Goal: Navigation & Orientation: Find specific page/section

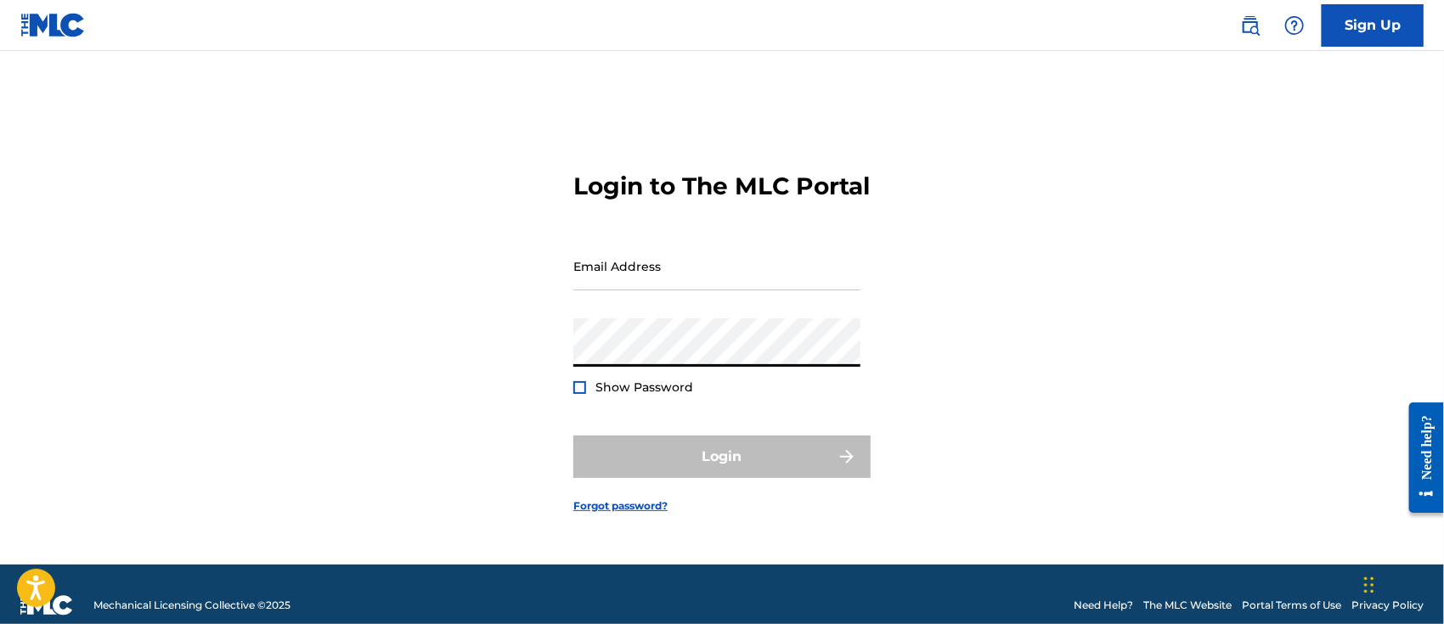
type input "[PERSON_NAME][EMAIL_ADDRESS][DOMAIN_NAME]"
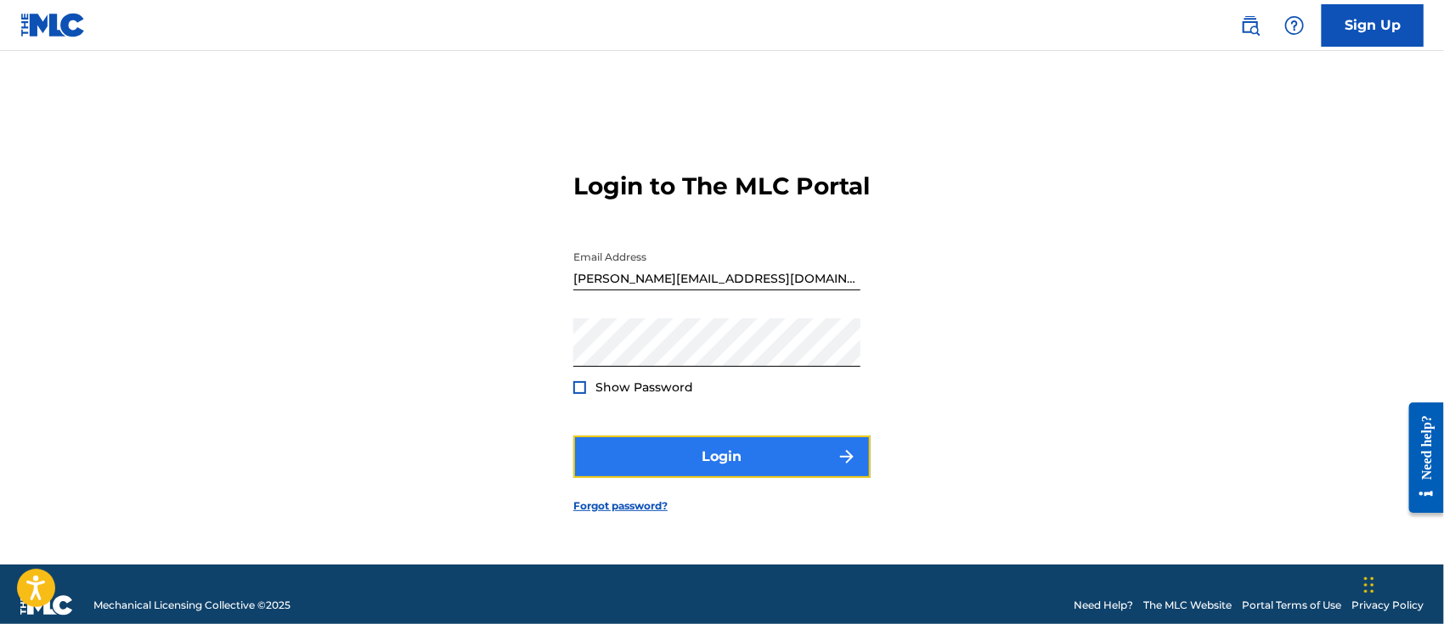
click at [705, 470] on button "Login" at bounding box center [721, 457] width 297 height 42
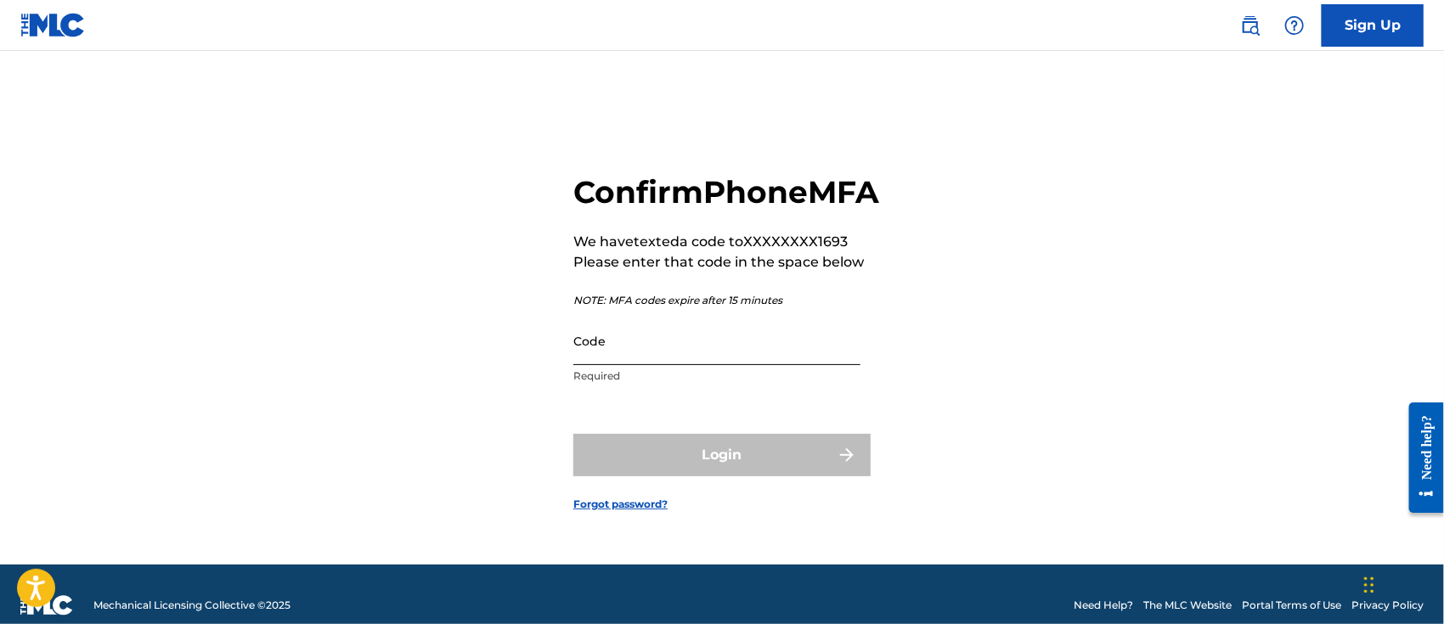
click at [711, 357] on input "Code" at bounding box center [716, 341] width 287 height 48
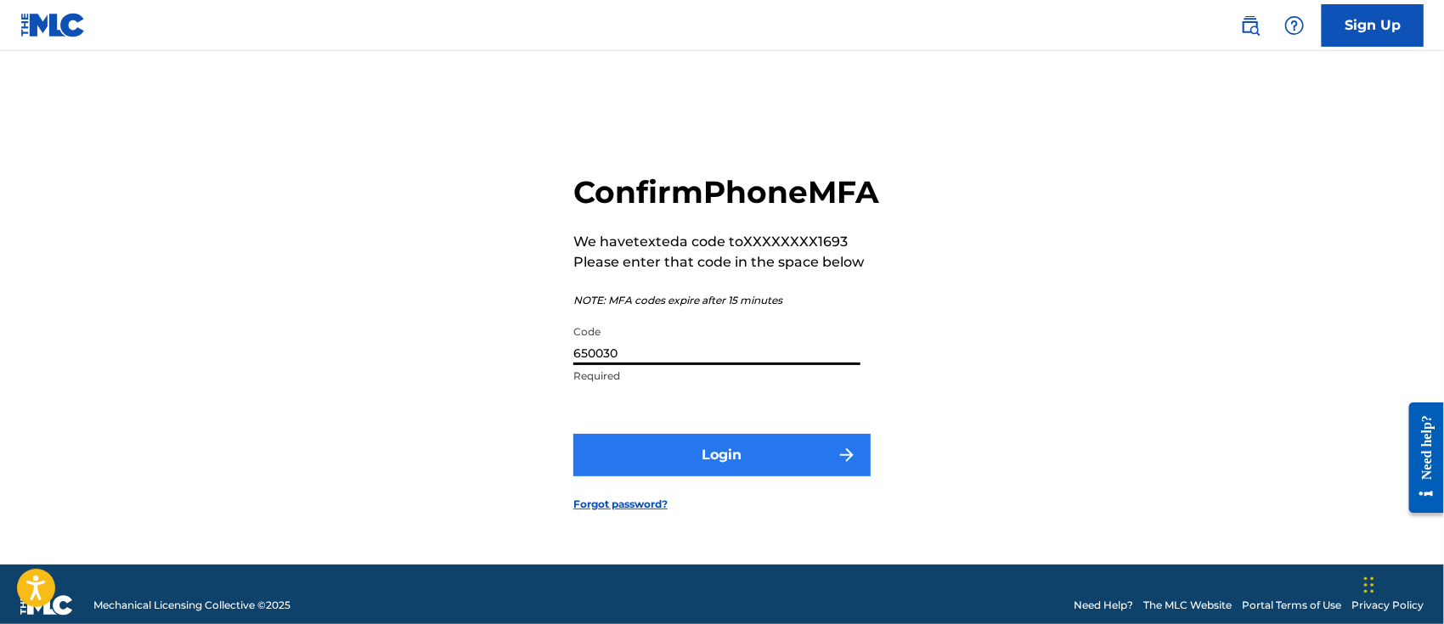
type input "650030"
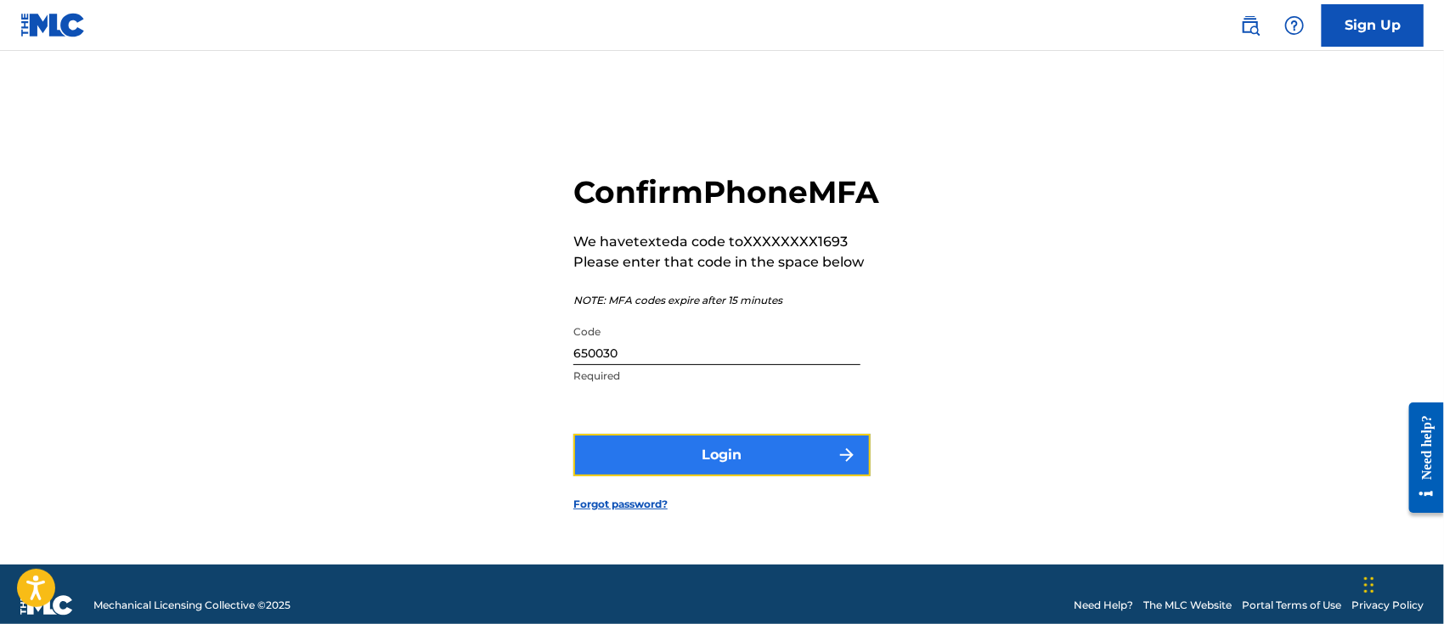
click at [775, 471] on button "Login" at bounding box center [721, 455] width 297 height 42
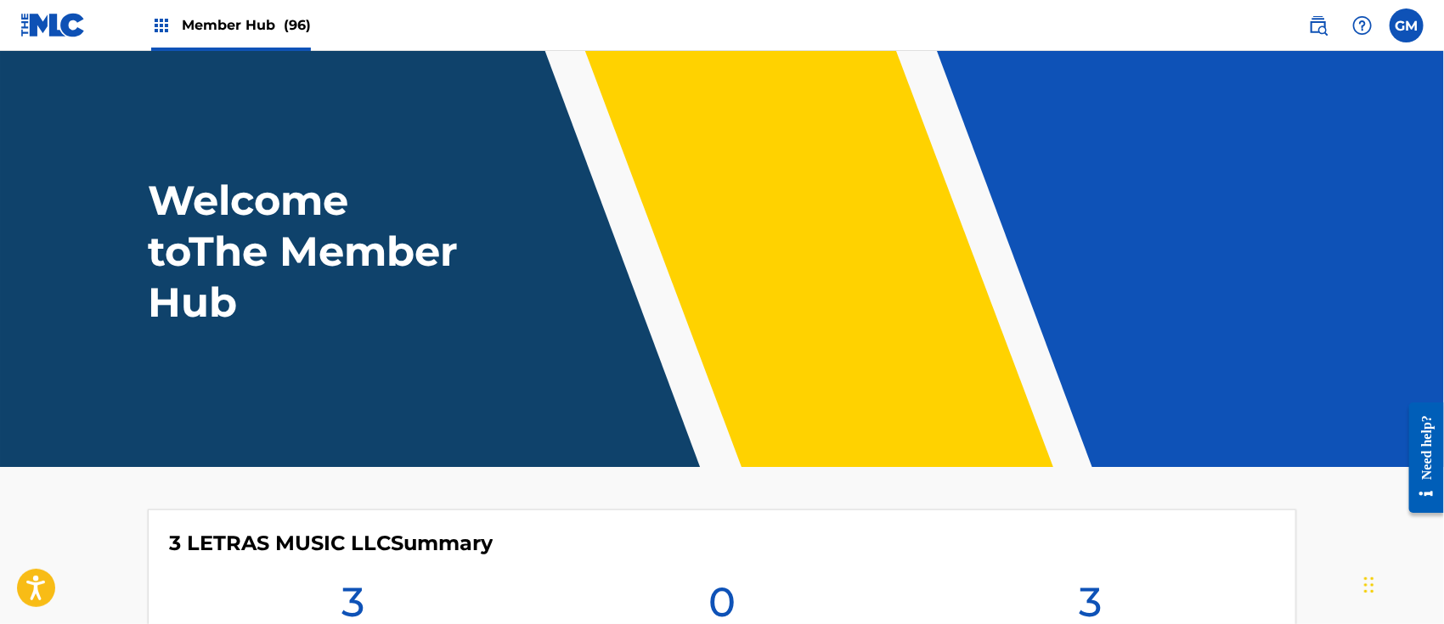
click at [265, 23] on span "Member Hub (96)" at bounding box center [246, 25] width 129 height 20
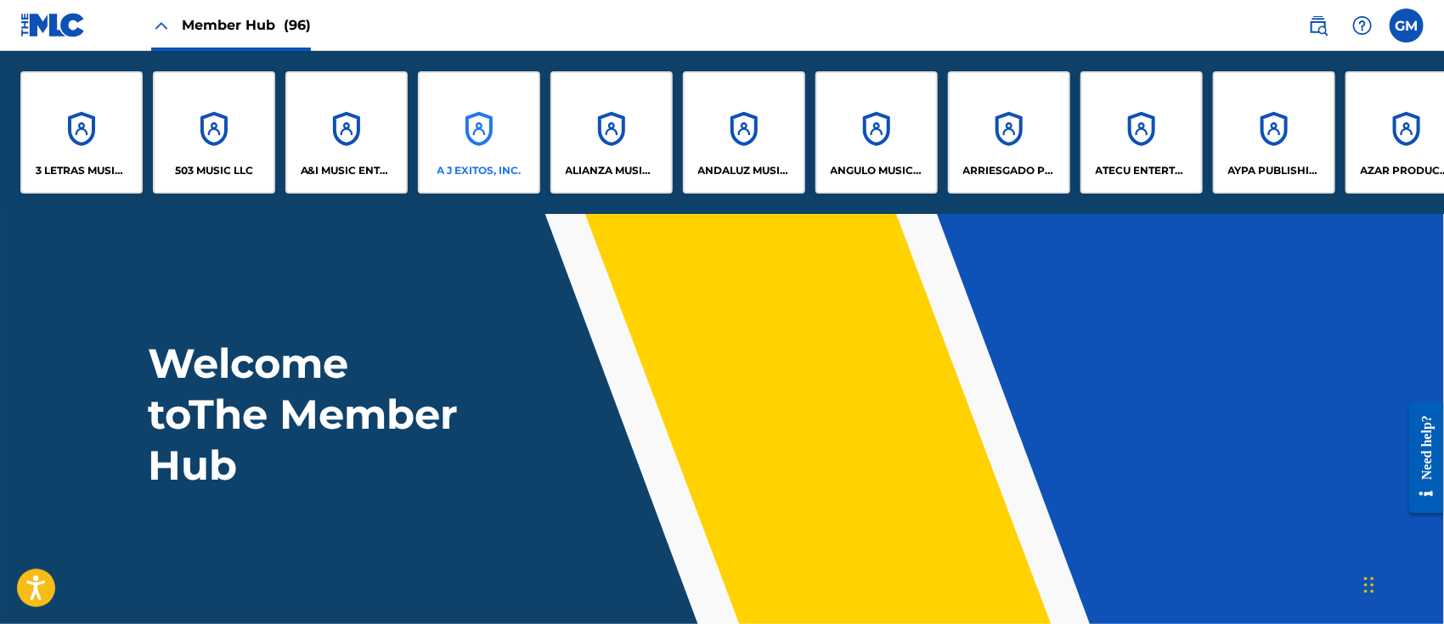
click at [482, 170] on p "A J EXITOS, INC." at bounding box center [480, 170] width 84 height 15
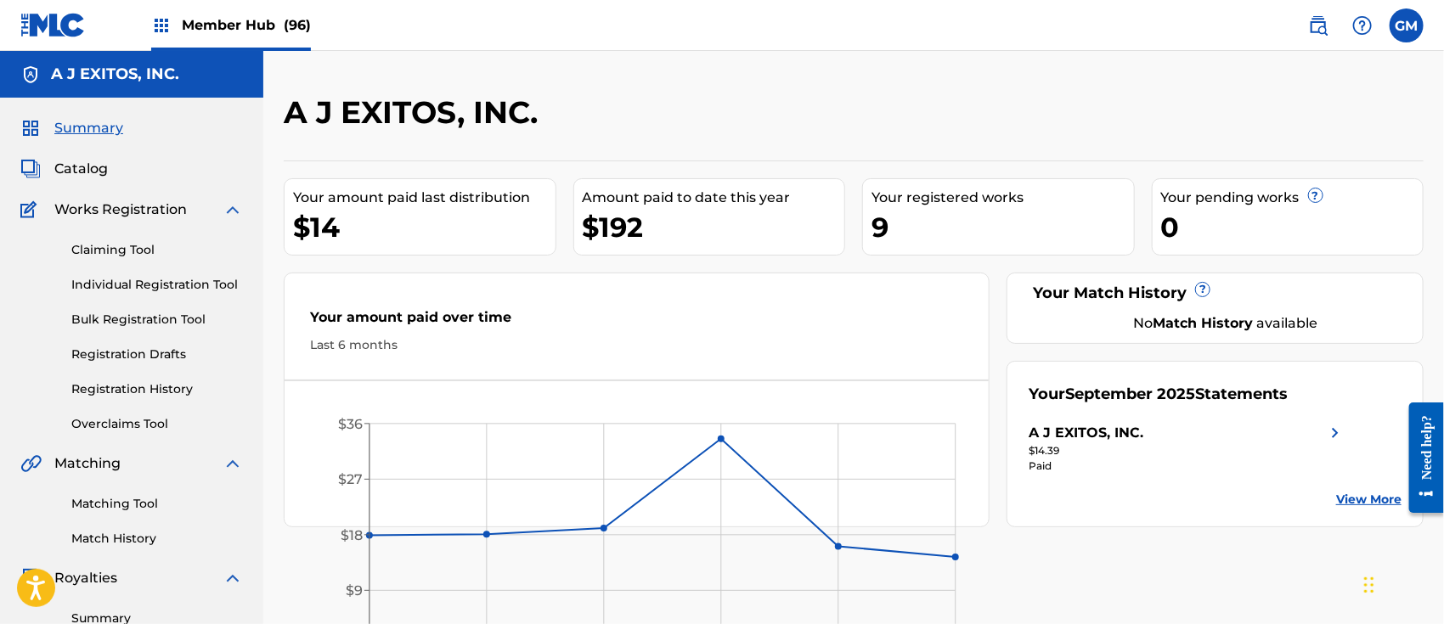
click at [252, 20] on span "Member Hub (96)" at bounding box center [246, 25] width 129 height 20
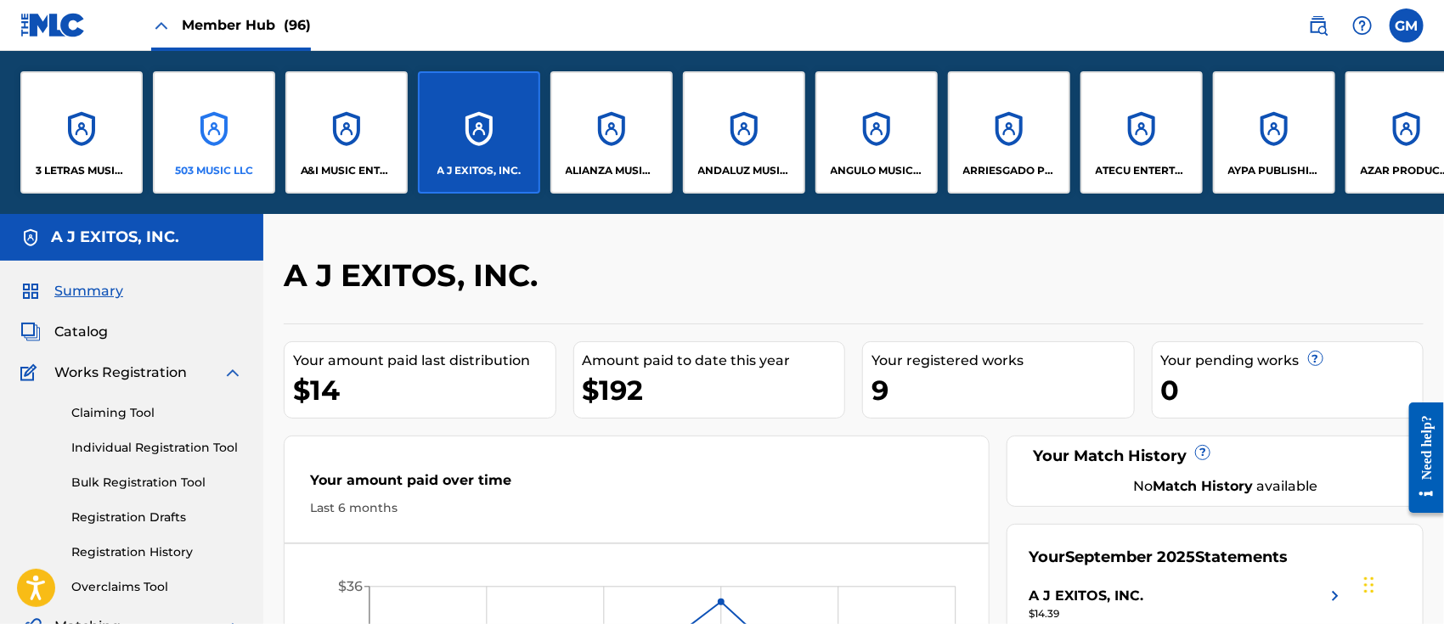
click at [207, 165] on p "503 MUSIC LLC" at bounding box center [214, 170] width 78 height 15
